Goal: Task Accomplishment & Management: Use online tool/utility

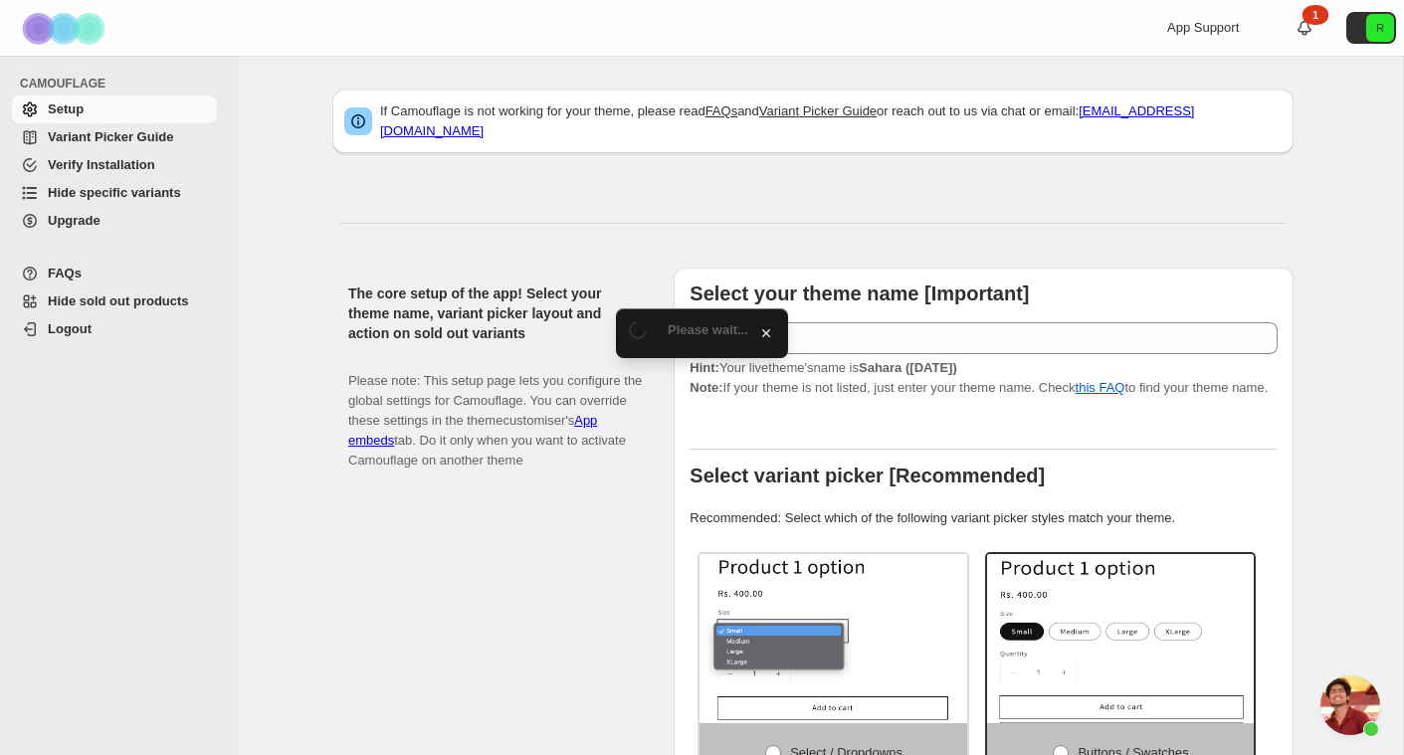
scroll to position [779, 0]
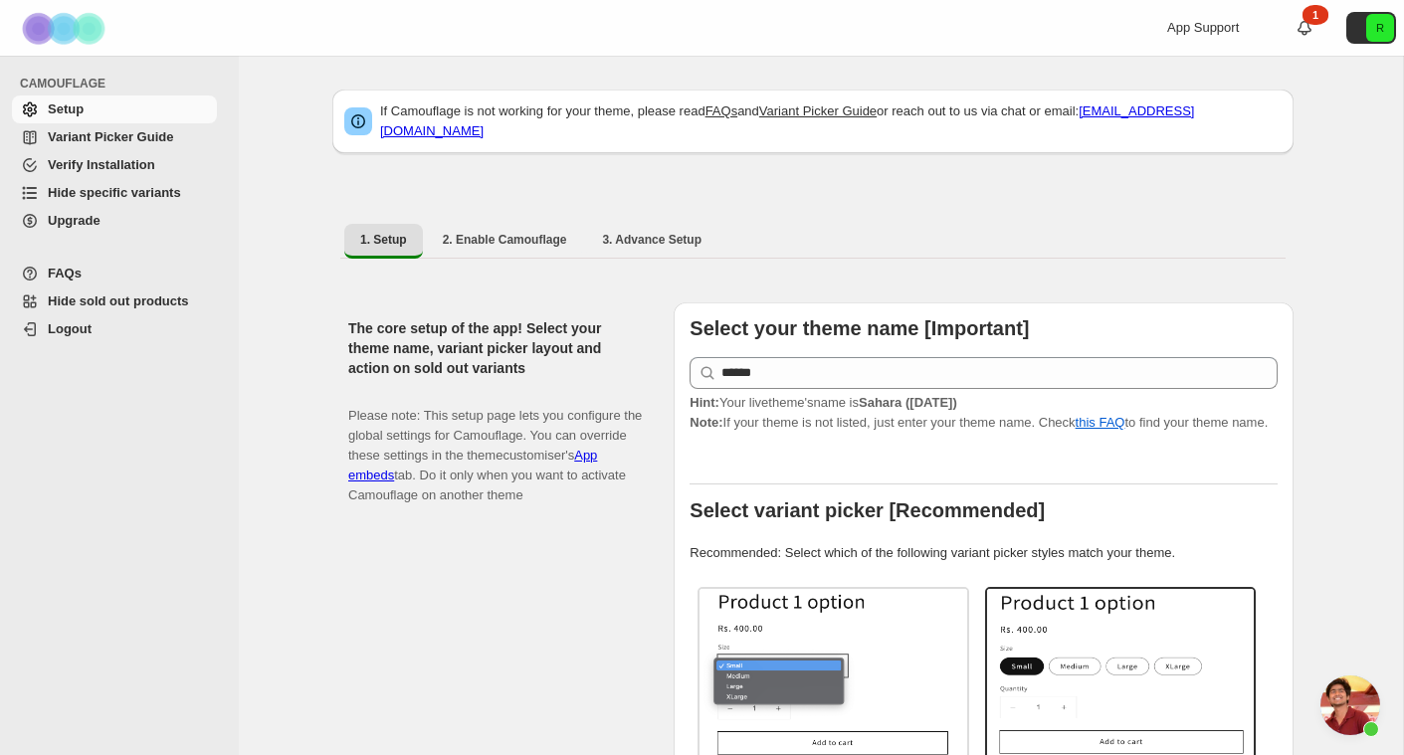
click at [124, 200] on span "Hide specific variants" at bounding box center [130, 193] width 165 height 20
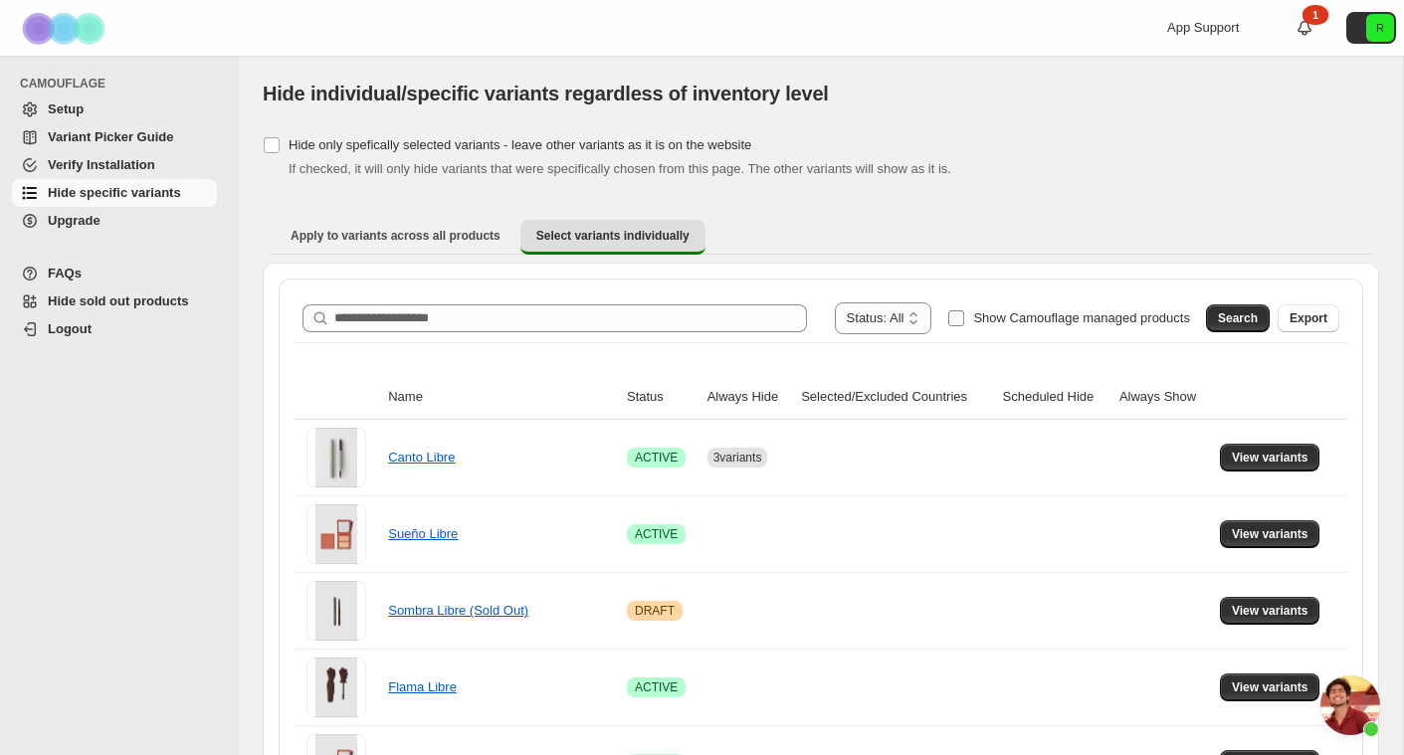
click at [1072, 313] on span "Show Camouflage managed products" at bounding box center [1081, 317] width 217 height 15
click at [434, 461] on link "Canto Libre" at bounding box center [421, 457] width 67 height 15
click at [1267, 462] on span "View variants" at bounding box center [1269, 458] width 77 height 16
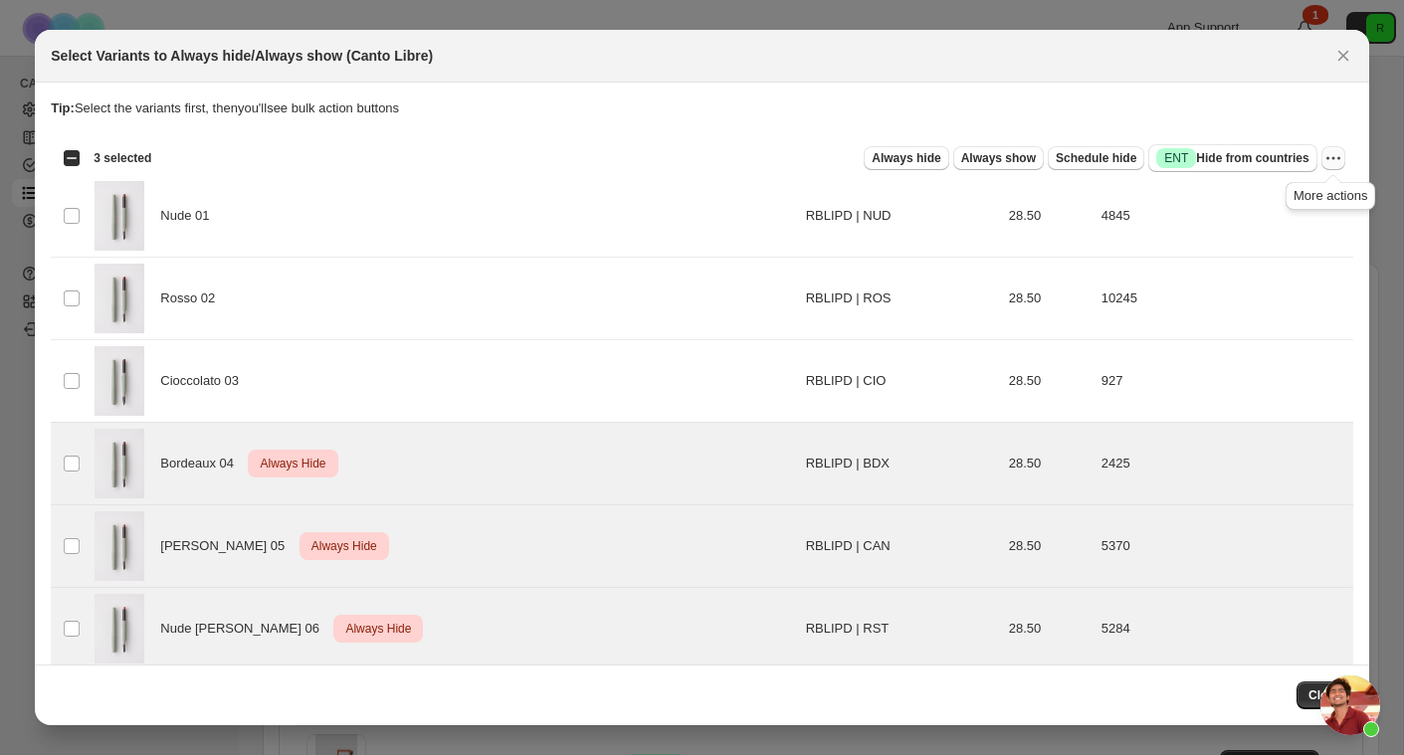
click at [1322, 160] on button "More actions" at bounding box center [1333, 158] width 24 height 24
click at [1252, 204] on span "Undo always hide" at bounding box center [1239, 197] width 102 height 15
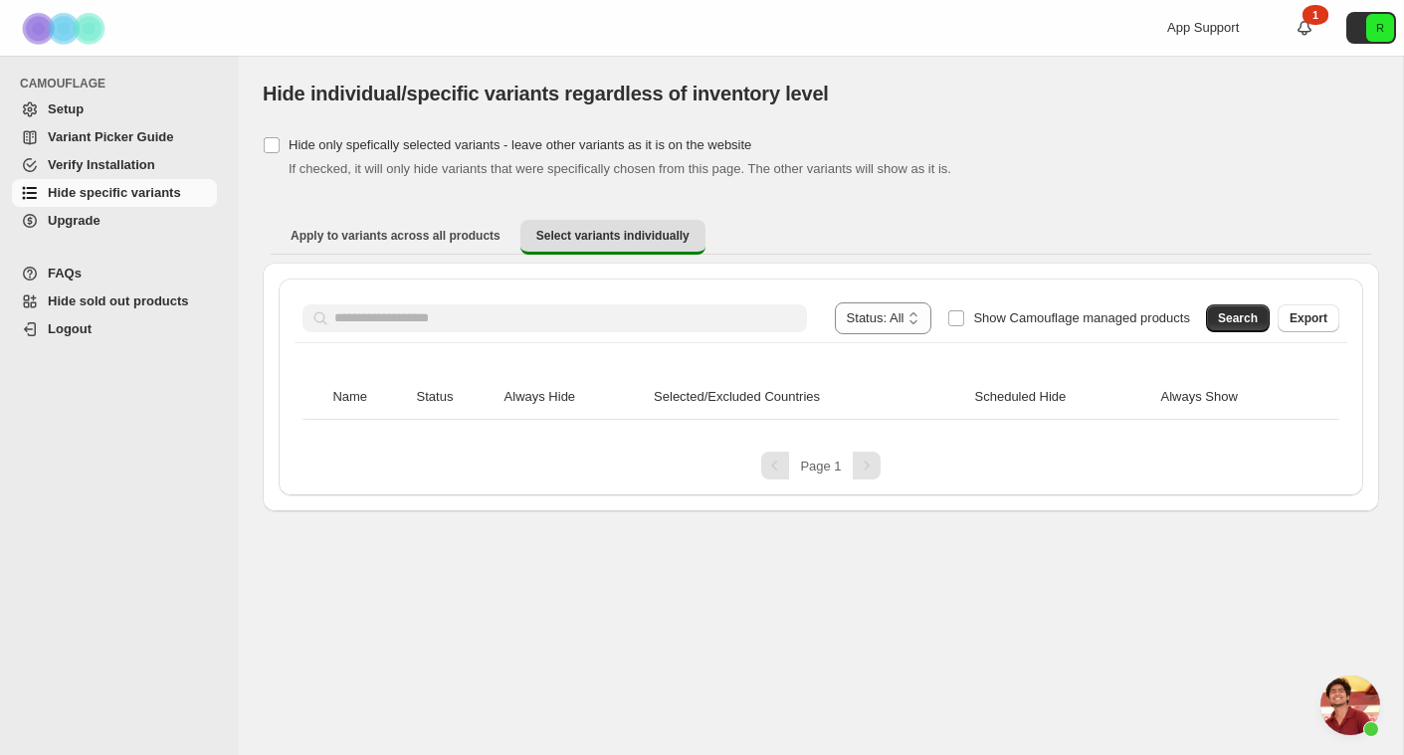
click at [134, 193] on span "Hide specific variants" at bounding box center [114, 192] width 133 height 15
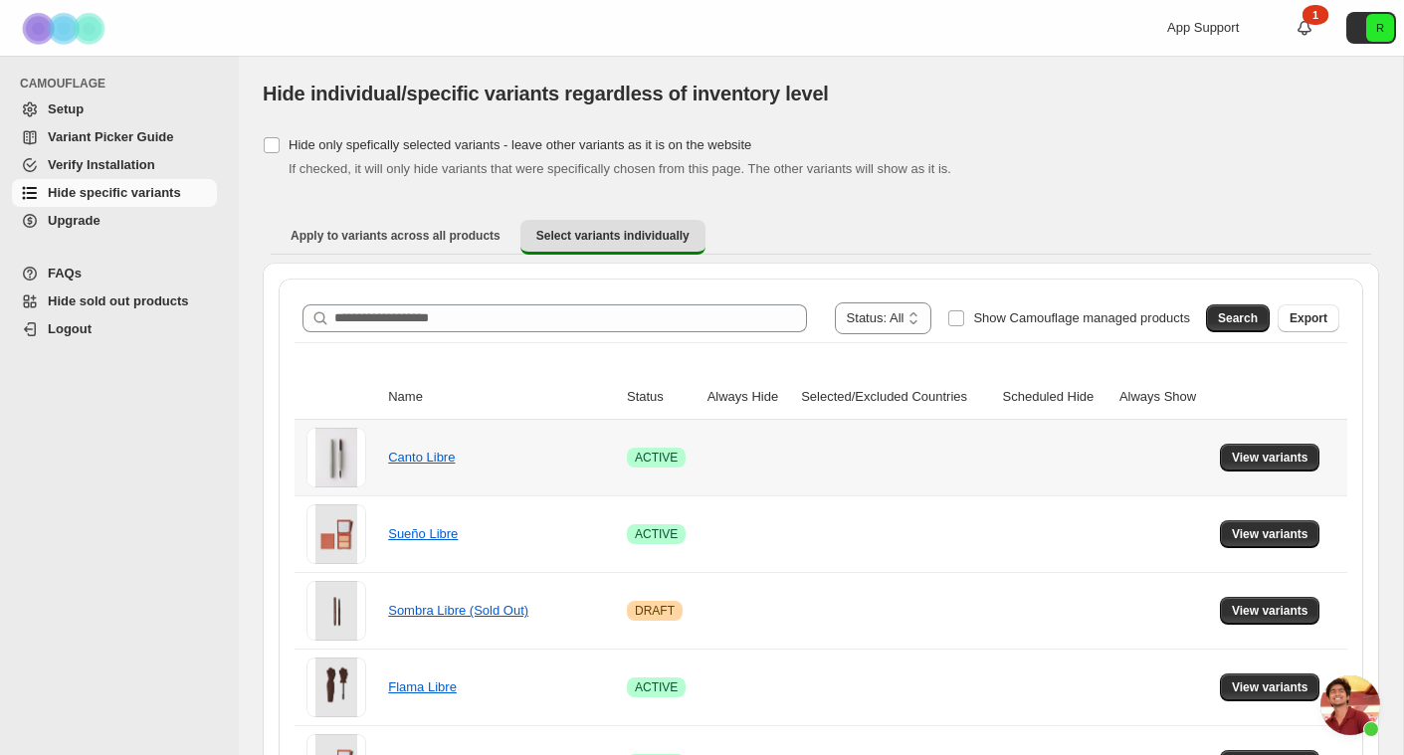
scroll to position [779, 0]
